Goal: Find specific page/section: Find specific page/section

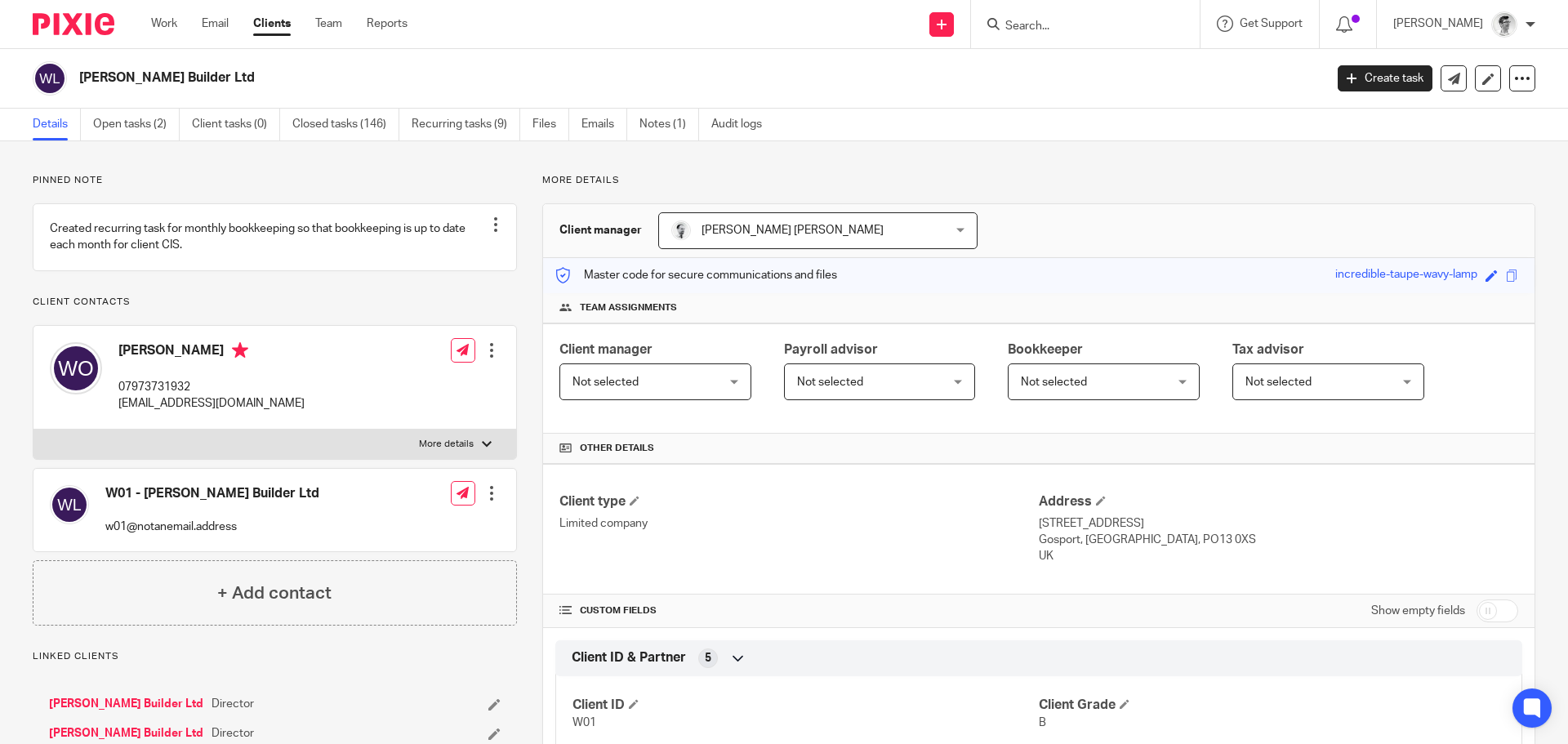
click at [1102, 24] on input "Search" at bounding box center [1078, 27] width 147 height 15
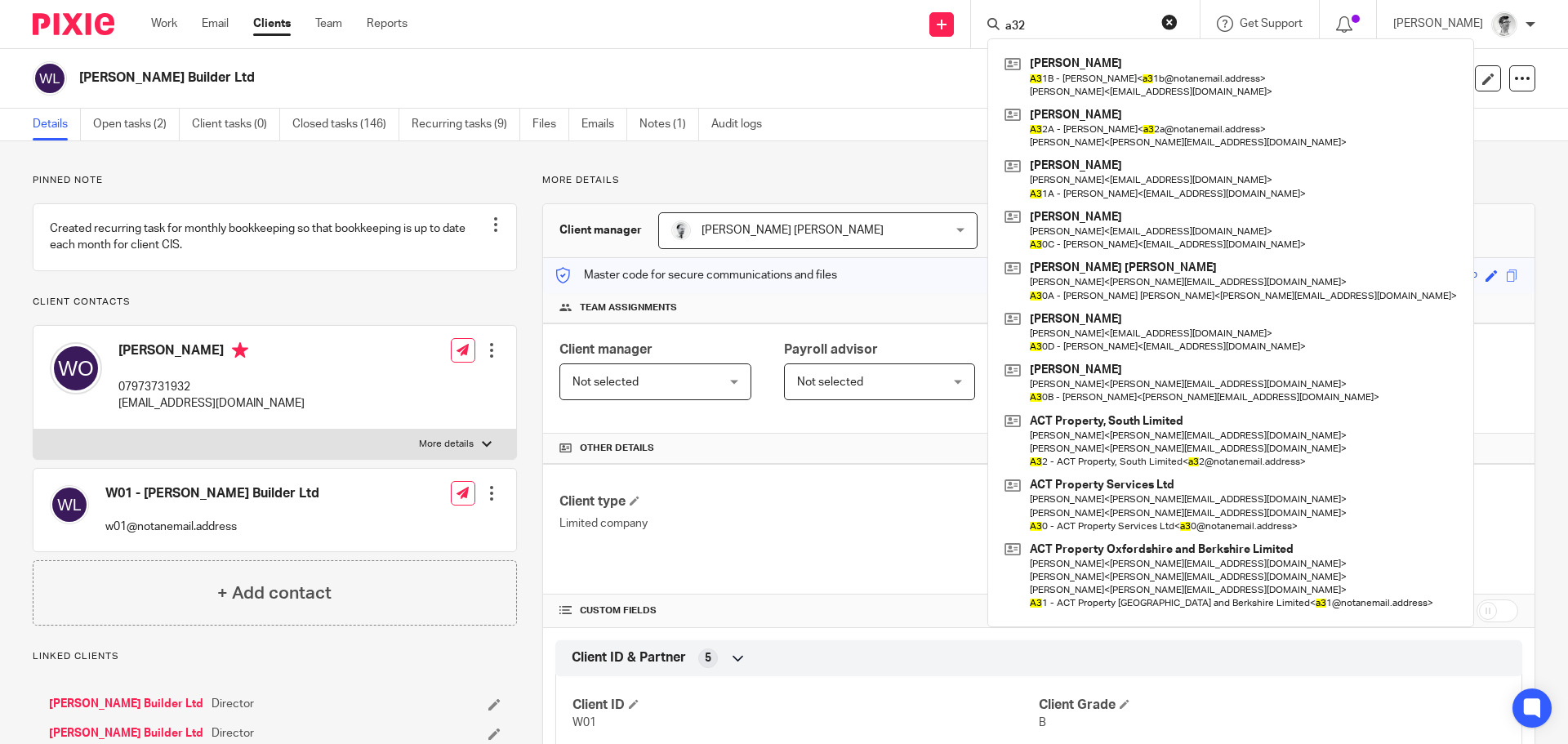
type input "a32"
click button "submit" at bounding box center [0, 0] width 0 height 0
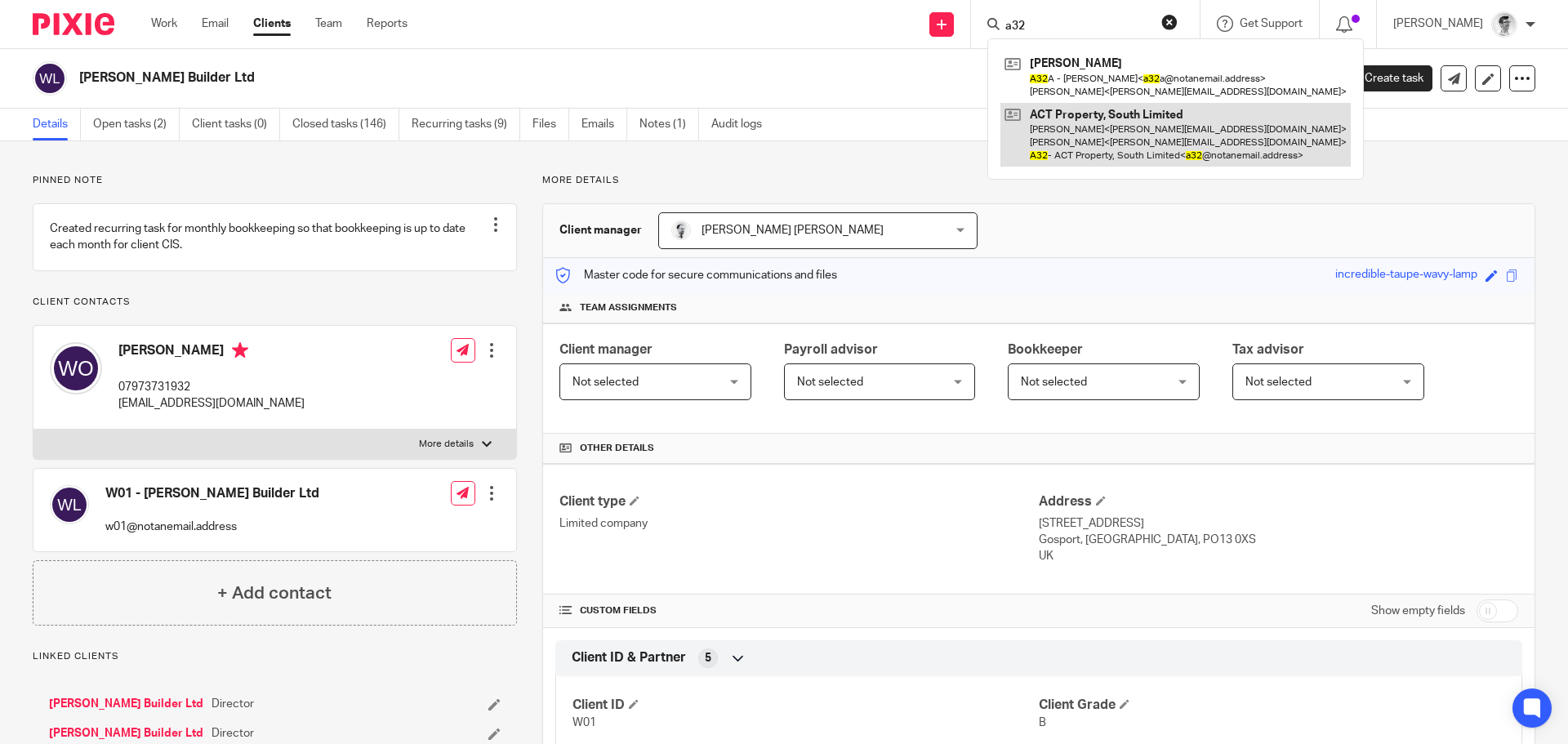
click at [1086, 150] on link at bounding box center [1175, 135] width 351 height 64
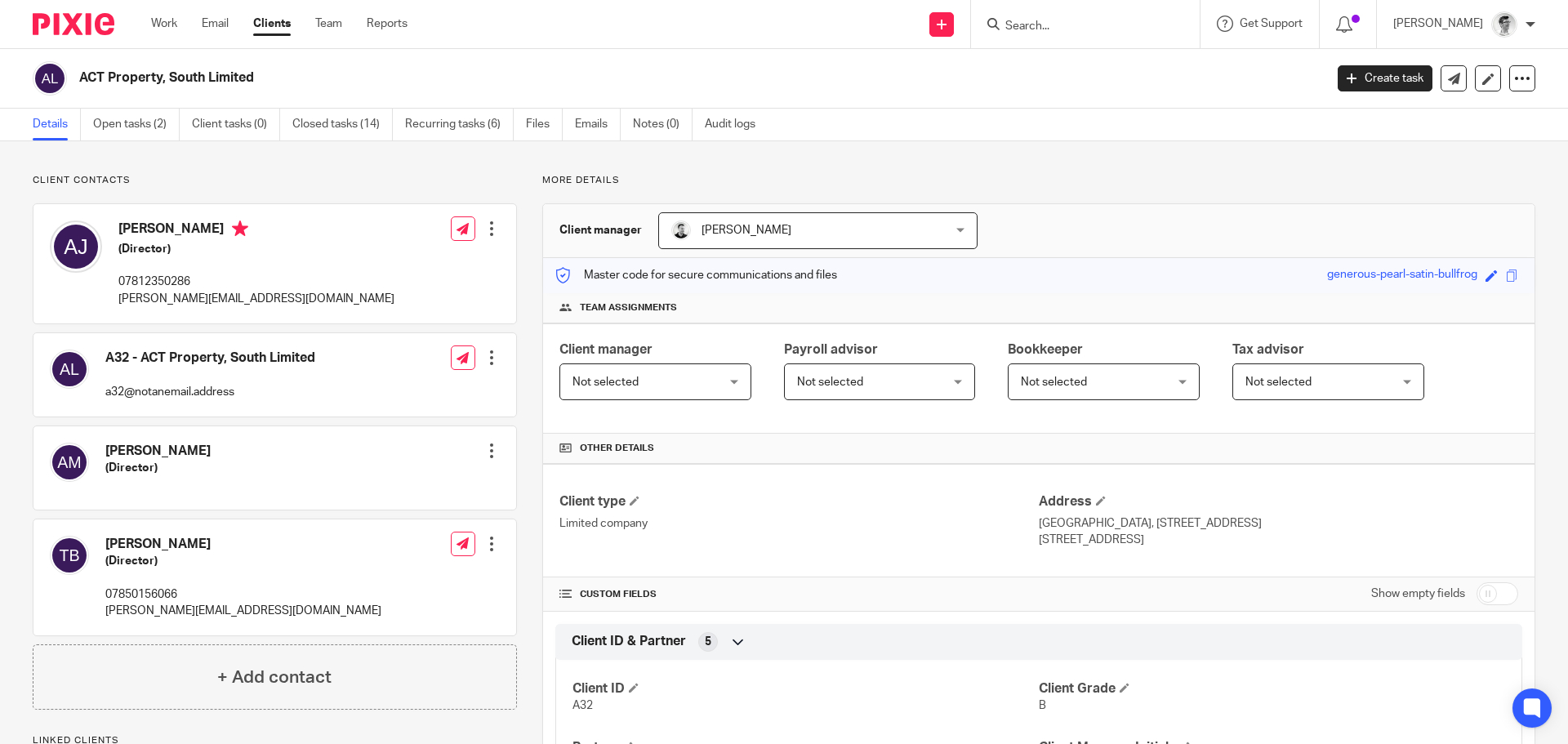
click at [75, 84] on div "ACT Property, South Limited" at bounding box center [672, 78] width 1280 height 34
